Goal: Task Accomplishment & Management: Use online tool/utility

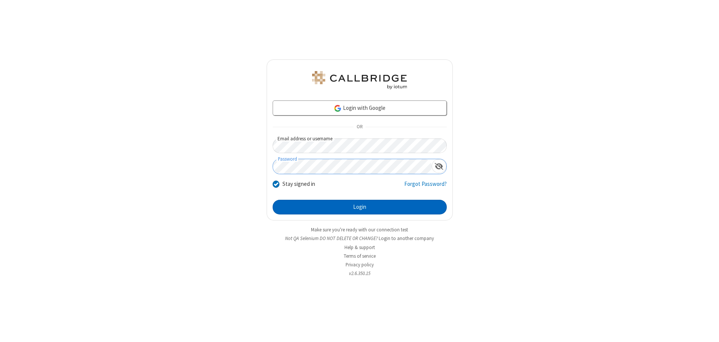
click at [360, 207] on button "Login" at bounding box center [360, 207] width 174 height 15
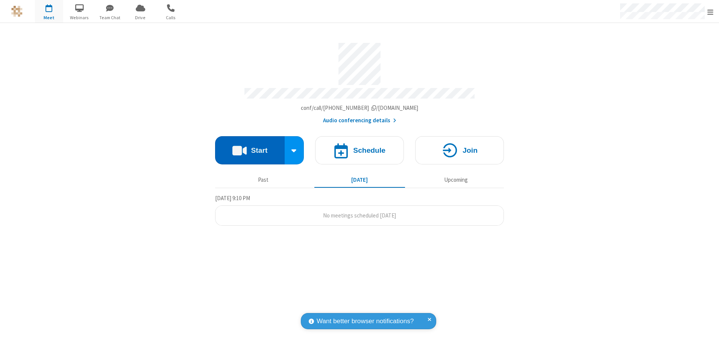
click at [250, 147] on button "Start" at bounding box center [250, 150] width 70 height 28
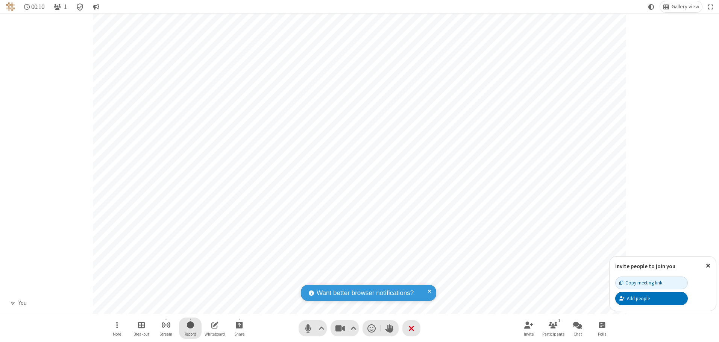
click at [190, 328] on span "Start recording" at bounding box center [190, 324] width 7 height 9
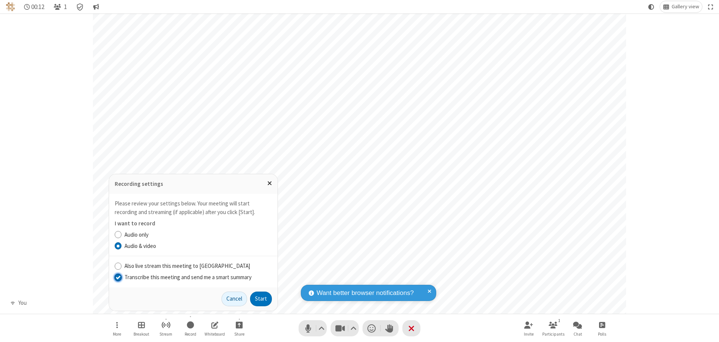
click at [118, 277] on input "Transcribe this meeting and send me a smart summary" at bounding box center [118, 277] width 7 height 8
click at [261, 299] on button "Start" at bounding box center [261, 298] width 22 height 15
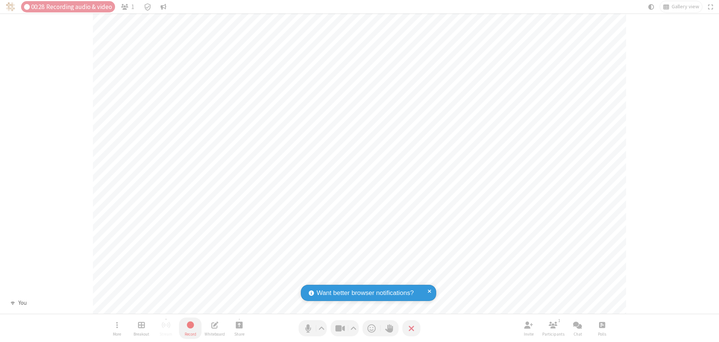
click at [190, 328] on span "Stop recording" at bounding box center [190, 324] width 9 height 9
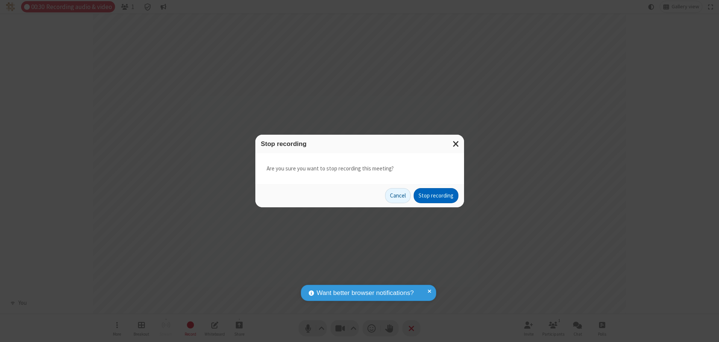
click at [436, 196] on button "Stop recording" at bounding box center [436, 195] width 45 height 15
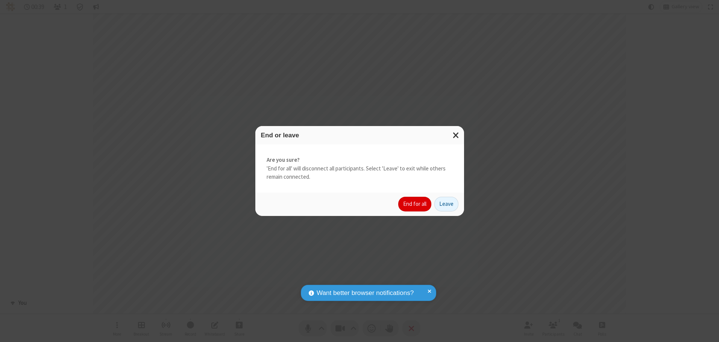
click at [415, 204] on button "End for all" at bounding box center [414, 204] width 33 height 15
